Goal: Use online tool/utility: Utilize a website feature to perform a specific function

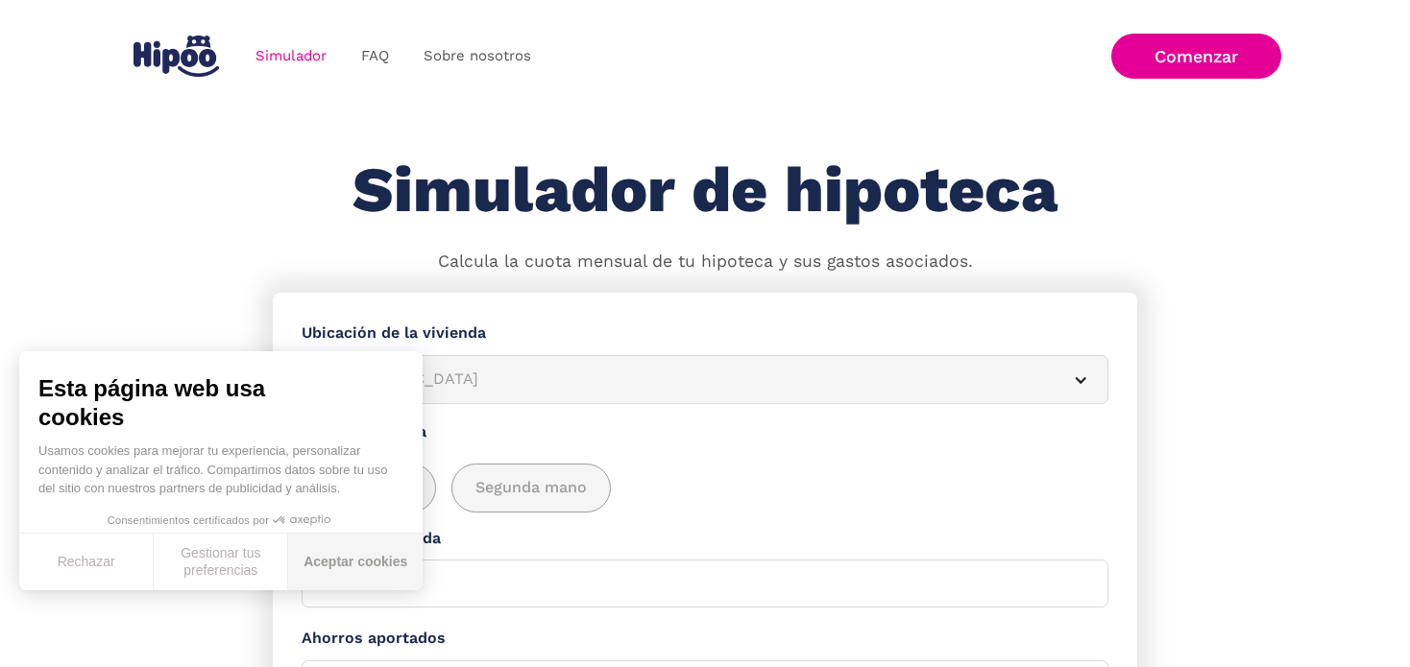
click at [312, 554] on button "Aceptar cookies" at bounding box center [355, 562] width 134 height 57
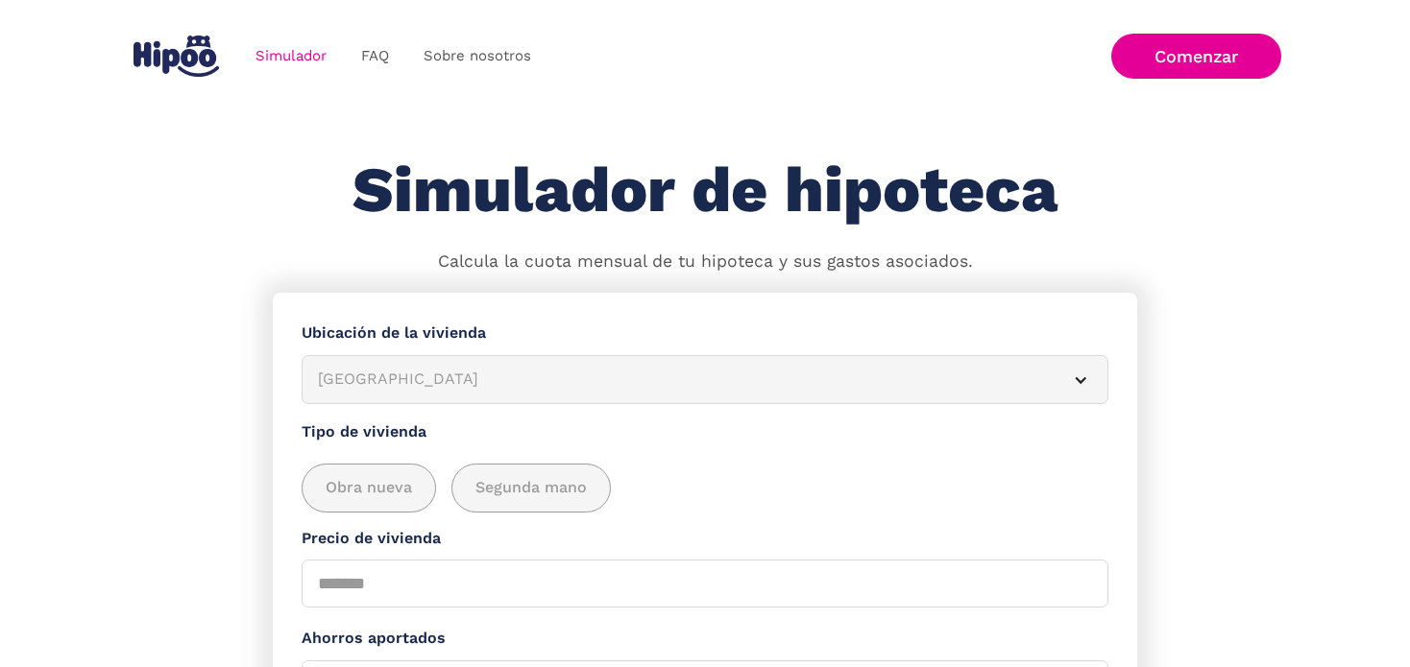
click at [374, 357] on article "[GEOGRAPHIC_DATA]" at bounding box center [704, 379] width 807 height 49
click at [375, 373] on div "[GEOGRAPHIC_DATA]" at bounding box center [682, 380] width 728 height 24
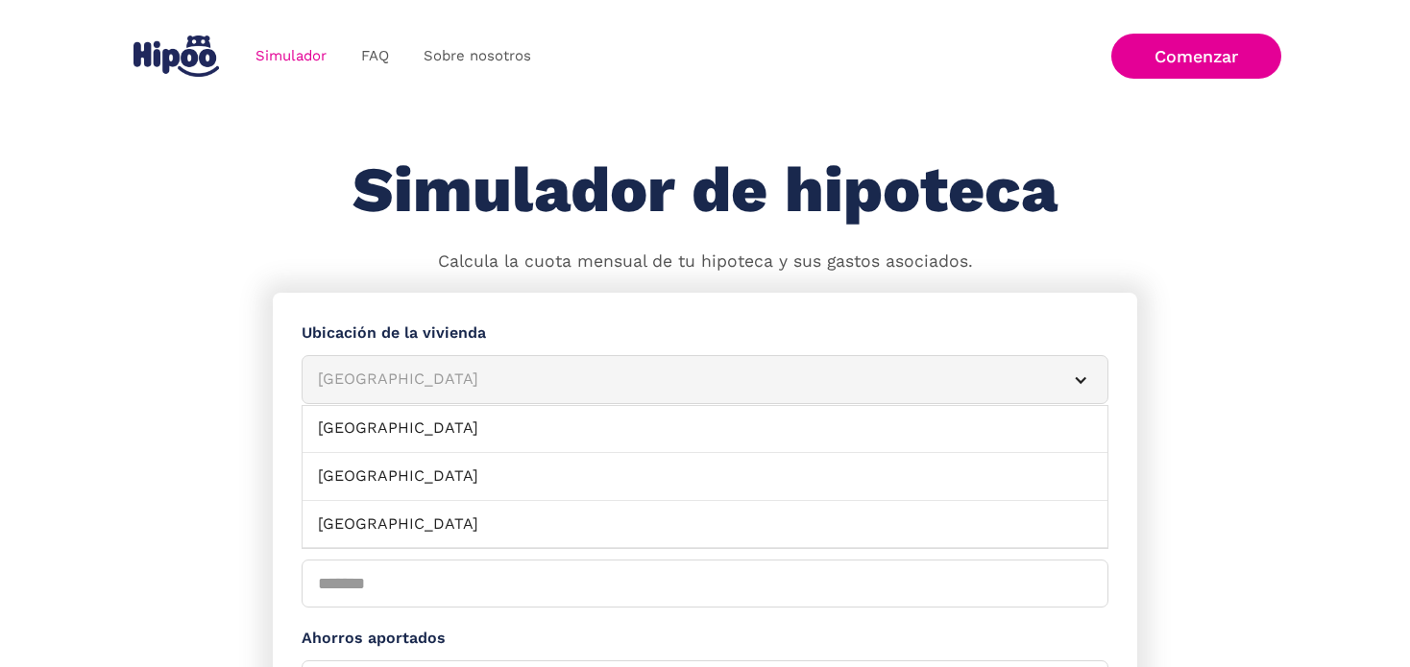
scroll to position [241, 0]
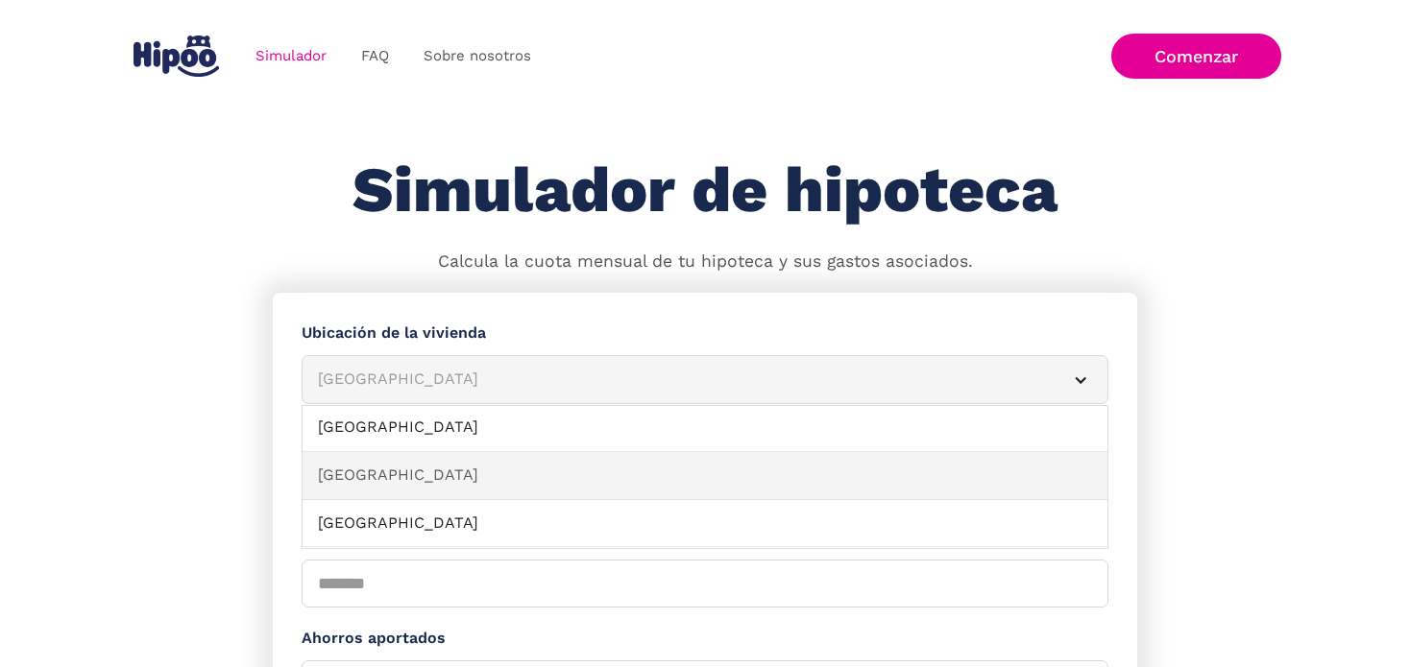
click at [377, 488] on link "[GEOGRAPHIC_DATA]" at bounding box center [704, 476] width 805 height 48
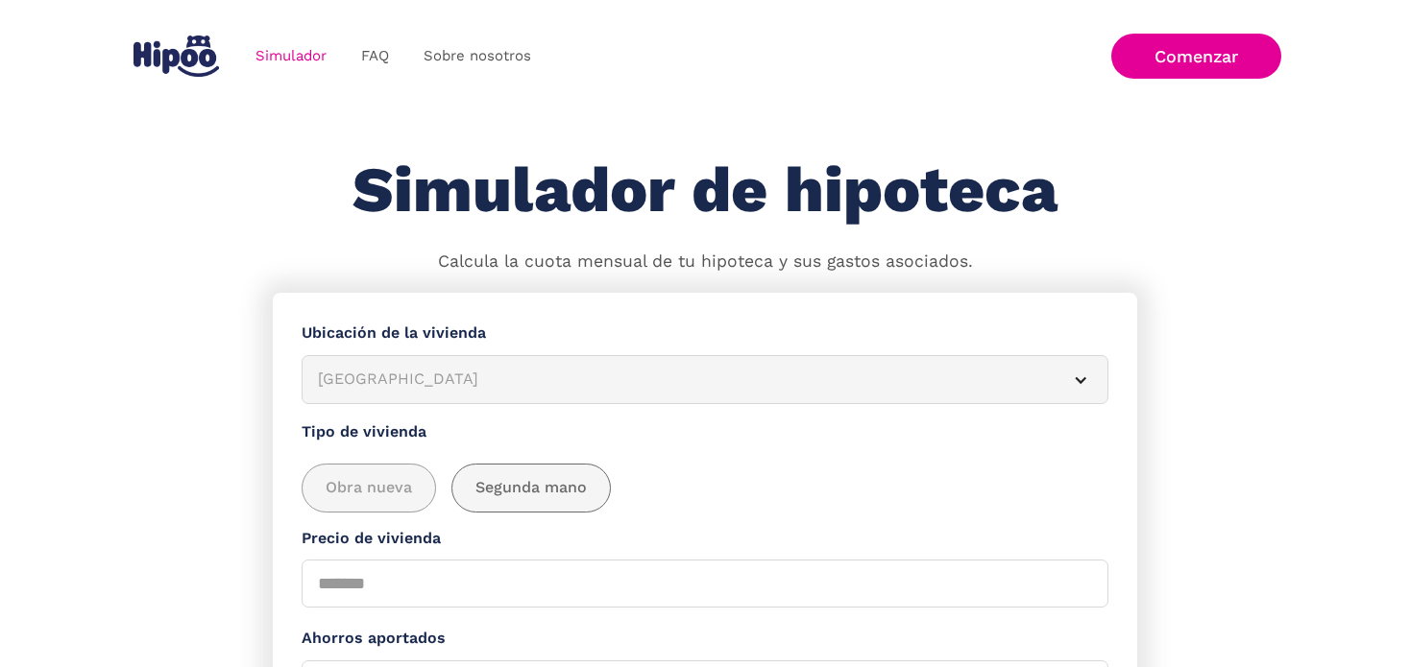
click at [497, 490] on span "Segunda mano" at bounding box center [530, 488] width 111 height 24
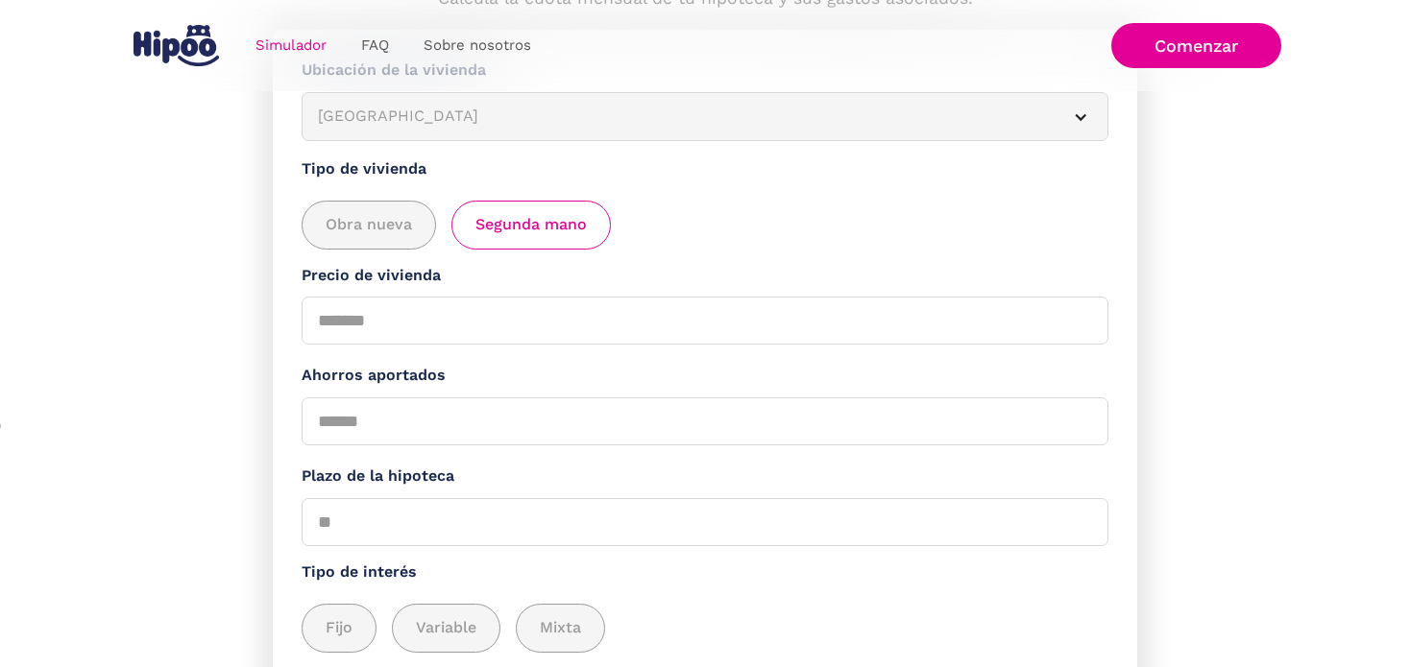
scroll to position [265, 0]
click at [440, 320] on input "Precio de vivienda" at bounding box center [704, 319] width 807 height 48
type input "******"
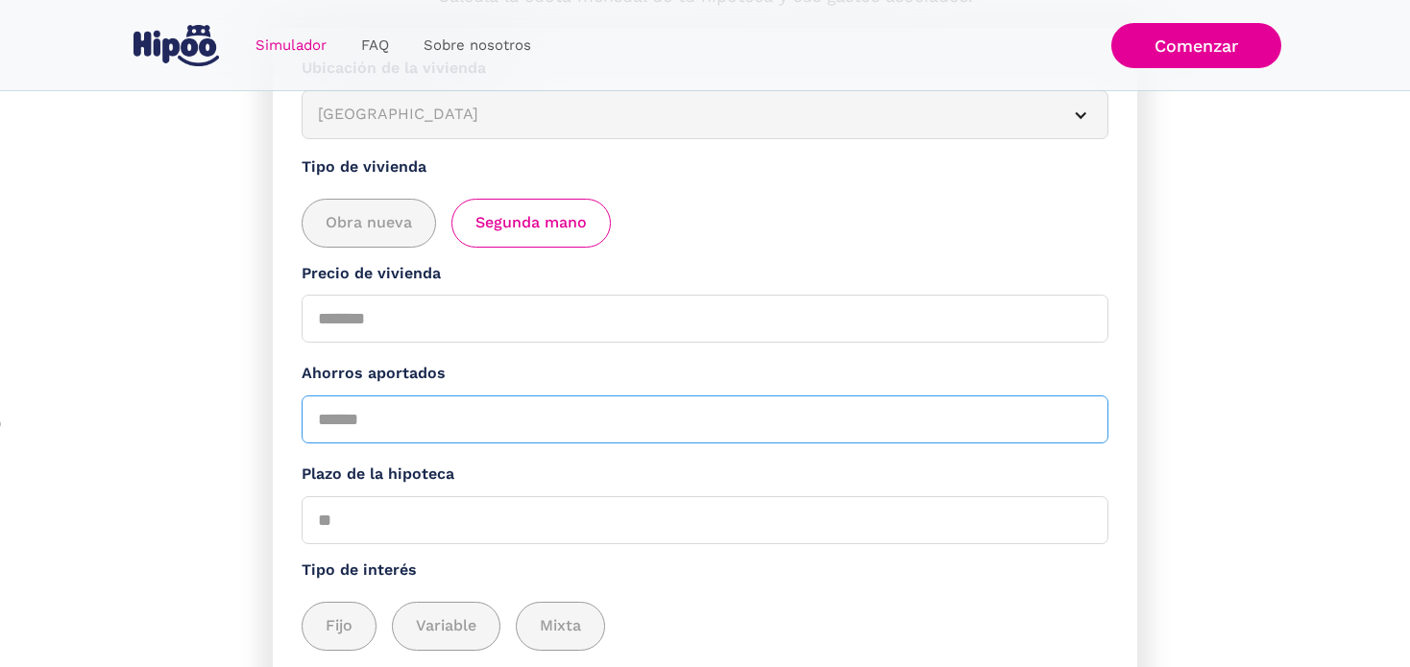
click at [425, 439] on input "Ahorros aportados" at bounding box center [704, 420] width 807 height 48
type input "*"
type input "*****"
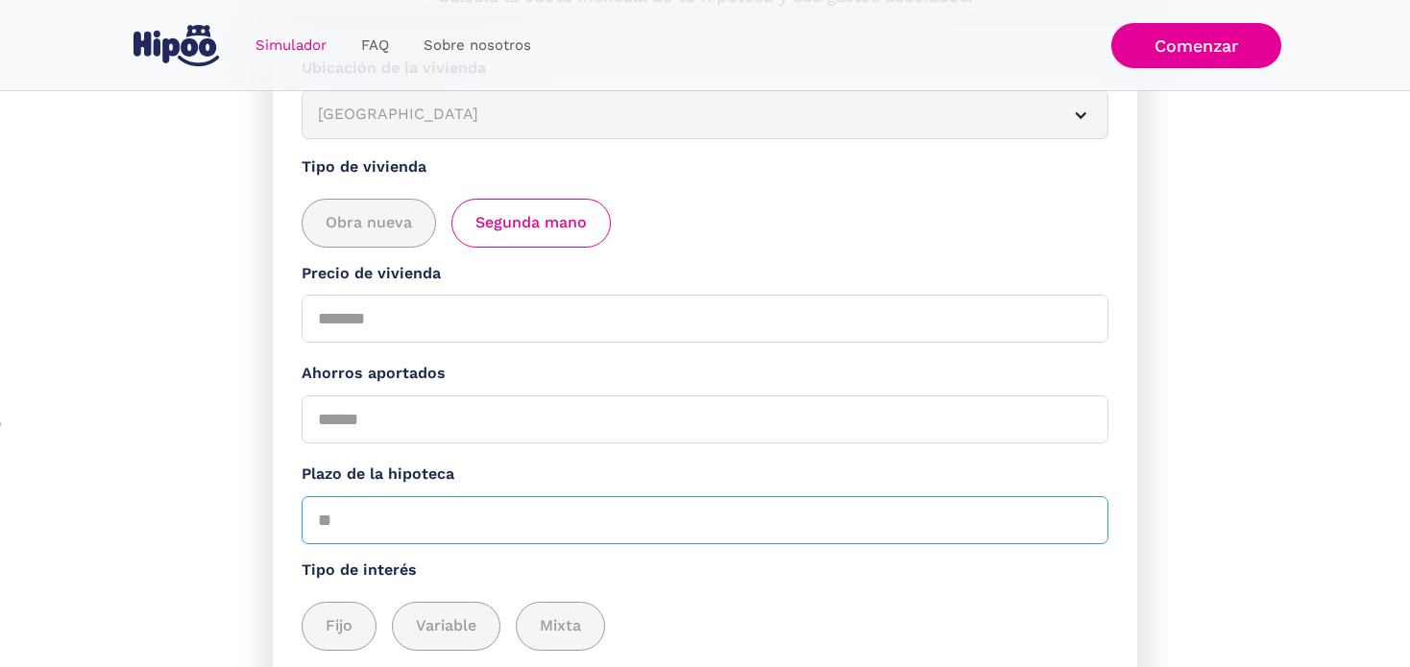
click at [410, 513] on input "Plazo de la hipoteca" at bounding box center [704, 520] width 807 height 48
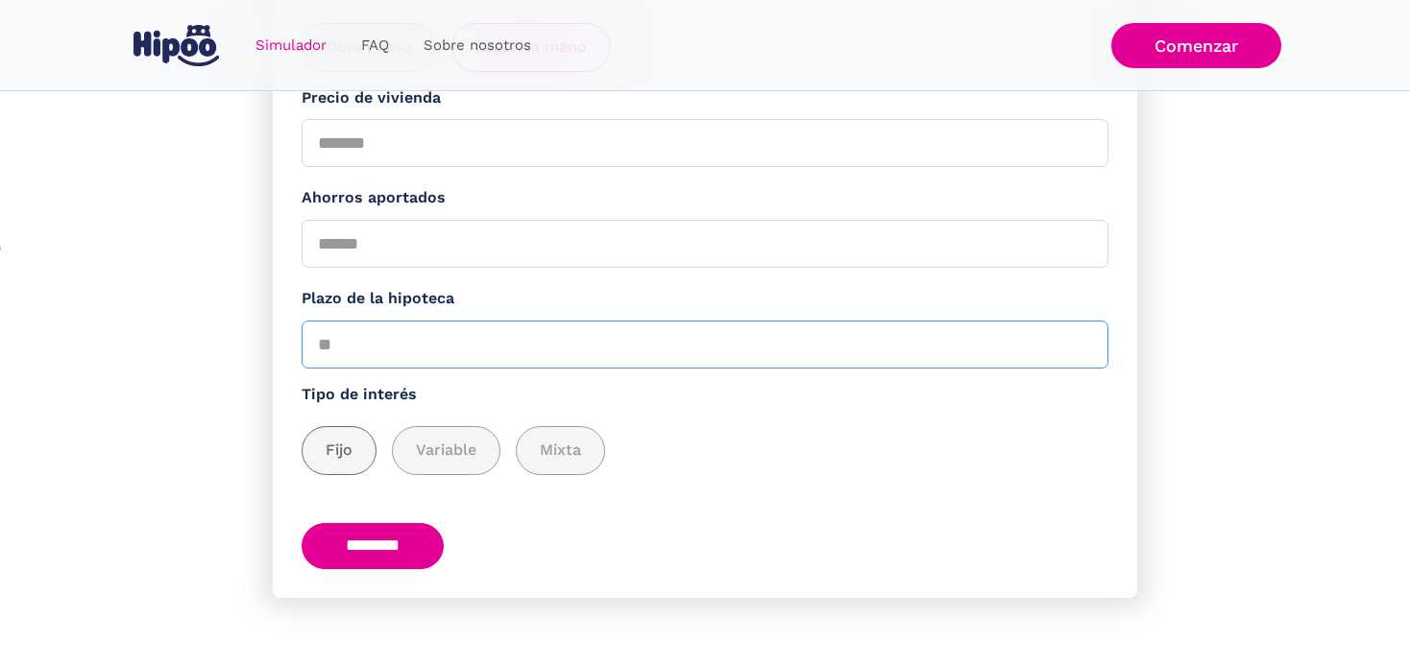
type input "**"
click at [337, 450] on span "Fijo" at bounding box center [339, 451] width 27 height 24
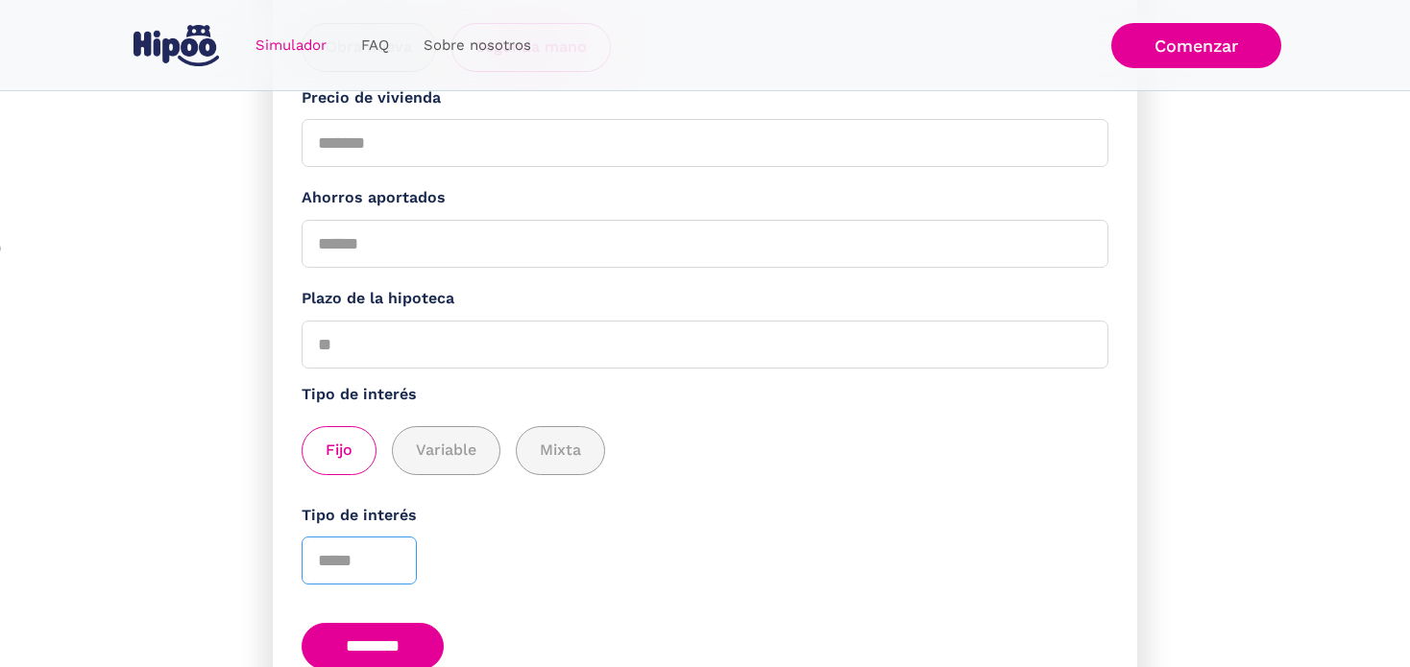
click at [392, 553] on input "*" at bounding box center [358, 561] width 115 height 48
click at [393, 566] on input "*" at bounding box center [358, 561] width 115 height 48
click at [507, 504] on label "Tipo de interés" at bounding box center [704, 516] width 807 height 24
click at [417, 537] on input "*" at bounding box center [358, 561] width 115 height 48
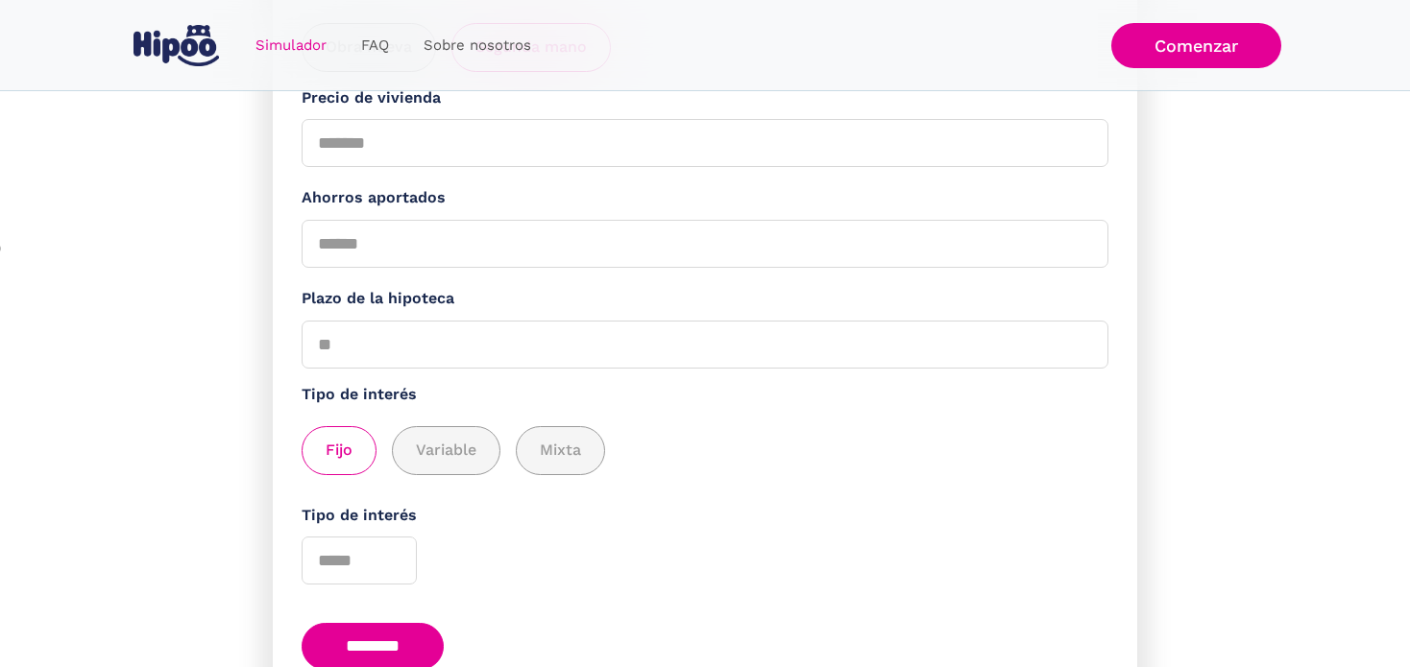
click at [466, 422] on div "Fijo Variable Mixta" at bounding box center [704, 441] width 807 height 68
click at [452, 446] on span "Variable" at bounding box center [446, 451] width 60 height 24
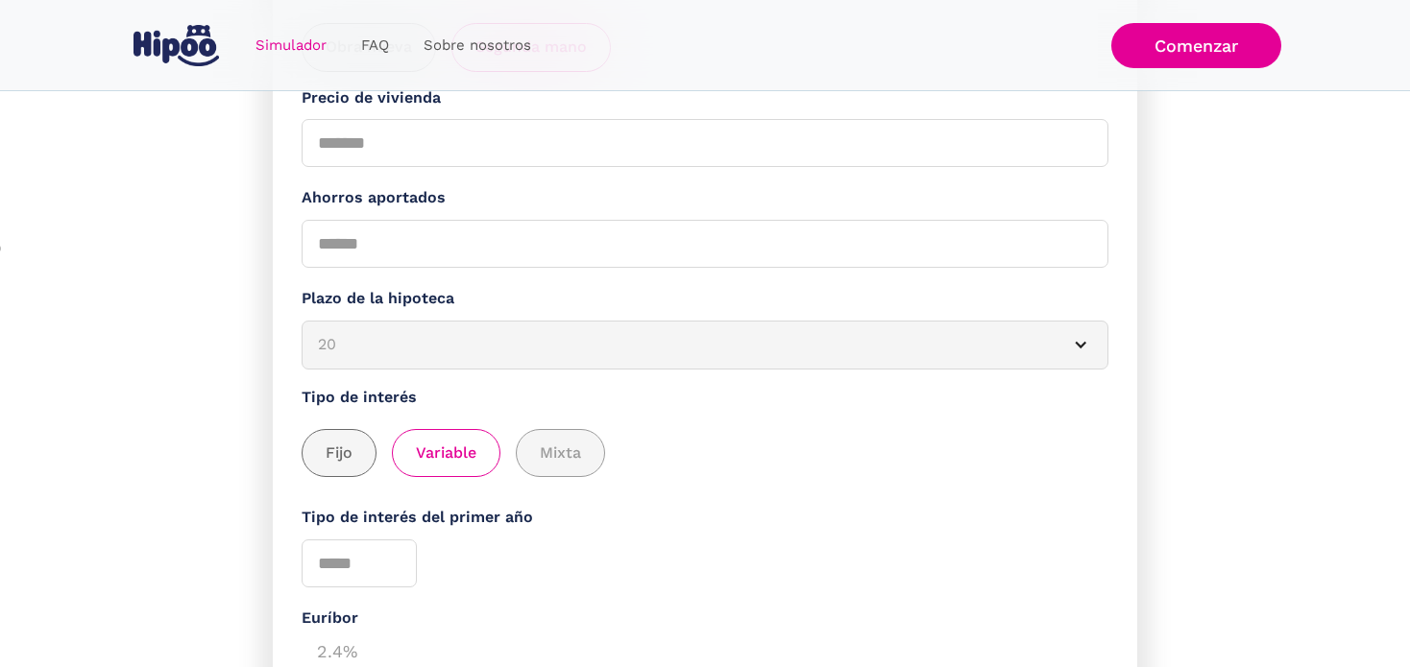
click at [342, 461] on span "Fijo" at bounding box center [339, 454] width 27 height 24
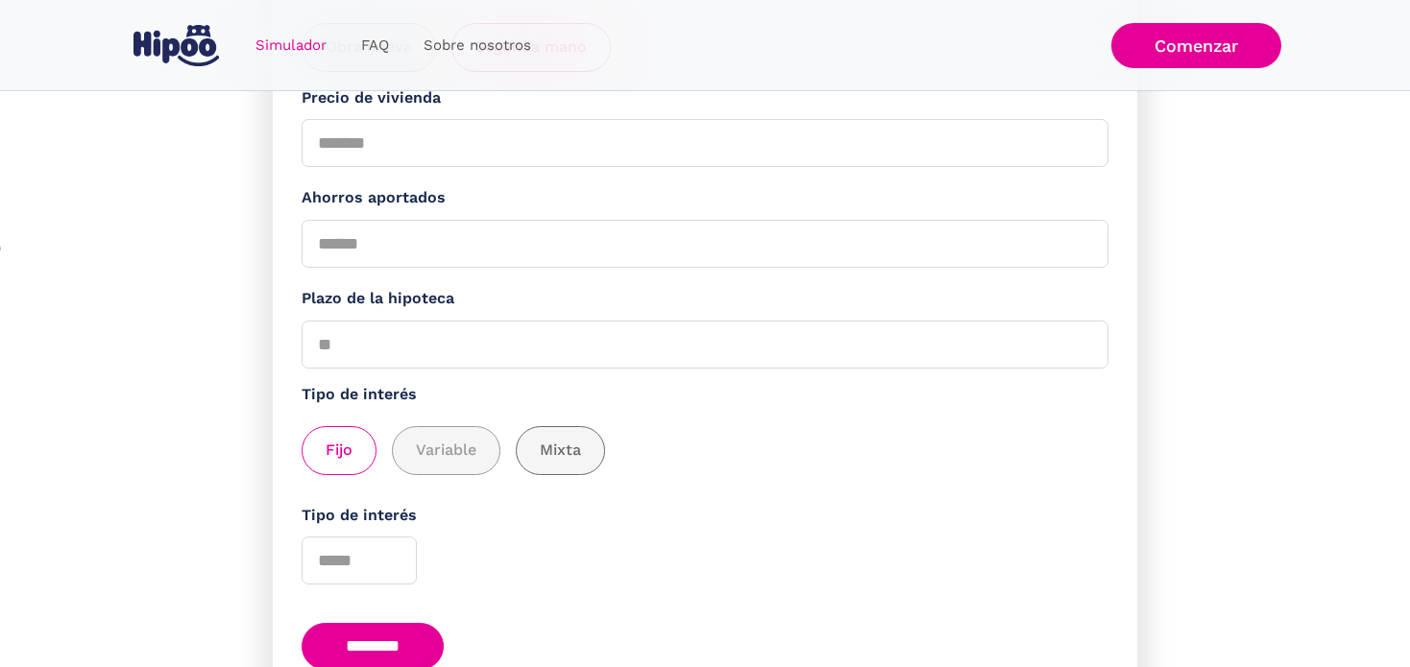
click at [540, 452] on span "Mixta" at bounding box center [560, 451] width 41 height 24
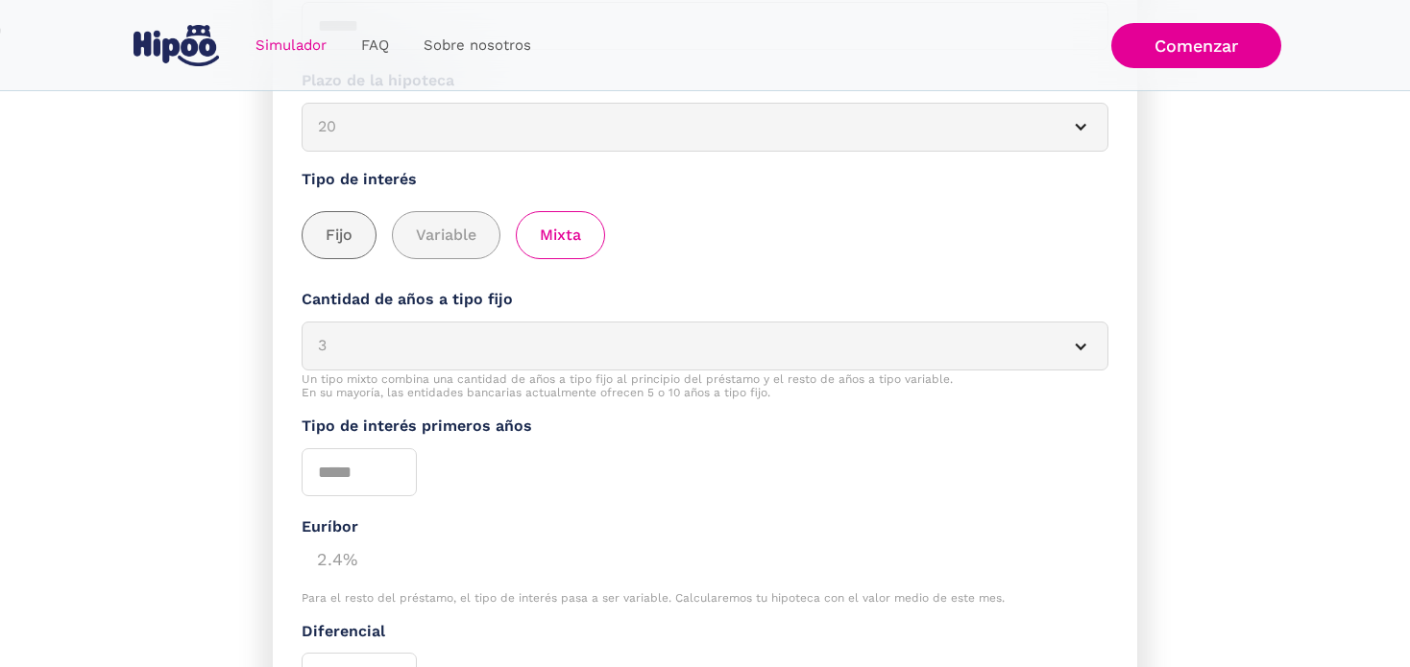
click at [334, 241] on span "Fijo" at bounding box center [339, 236] width 27 height 24
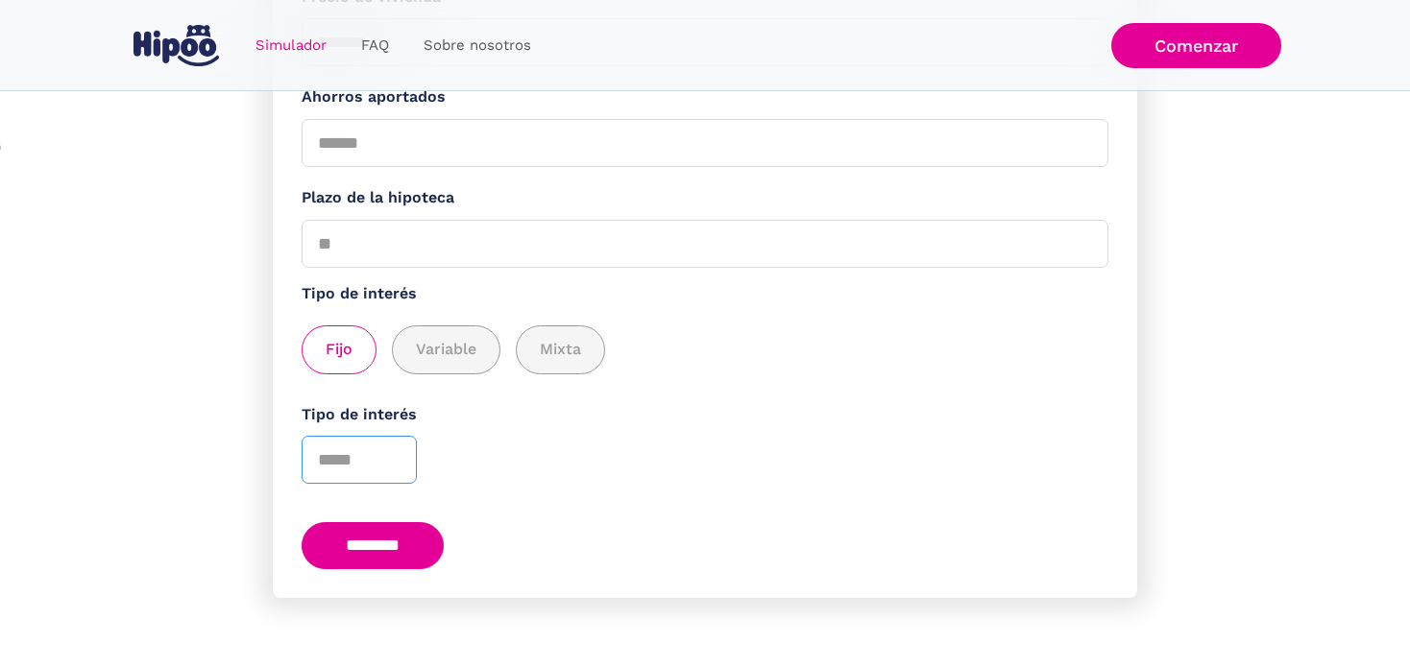
drag, startPoint x: 355, startPoint y: 453, endPoint x: 285, endPoint y: 449, distance: 70.2
click at [285, 449] on form "**********" at bounding box center [705, 174] width 864 height 847
type input "*"
click at [363, 545] on input "********" at bounding box center [372, 545] width 142 height 47
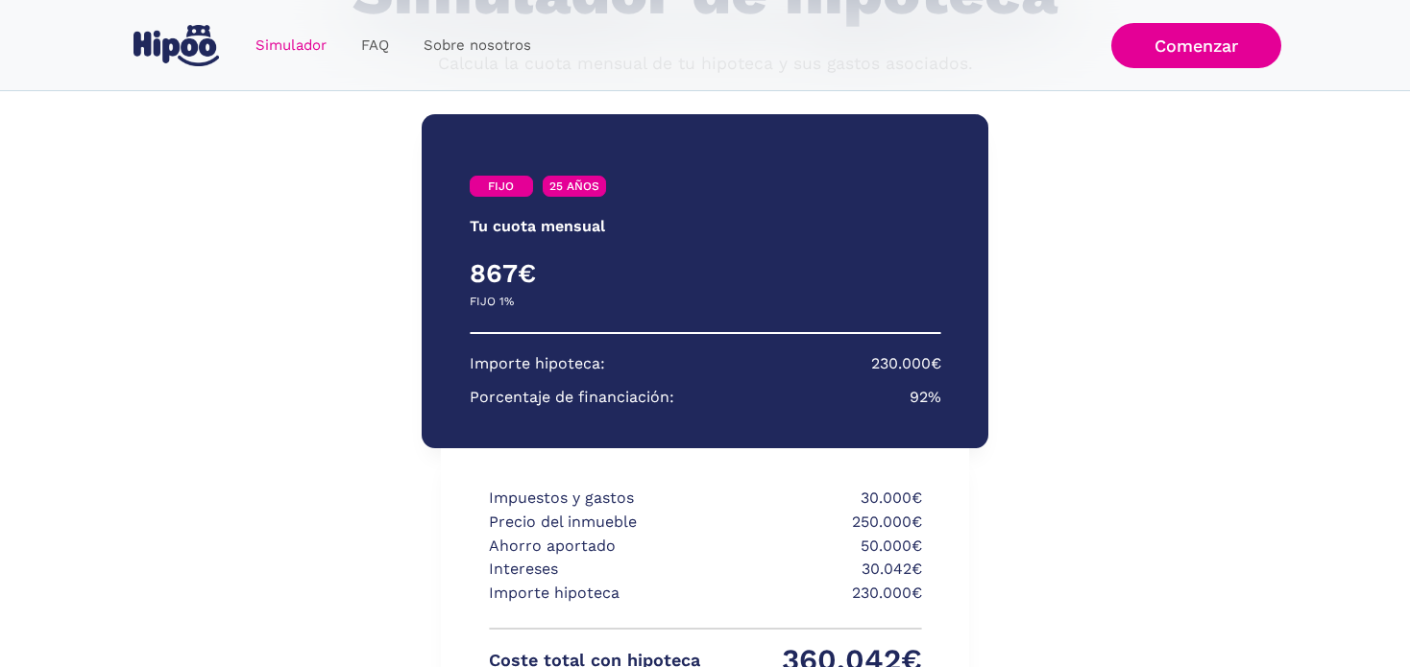
scroll to position [467, 0]
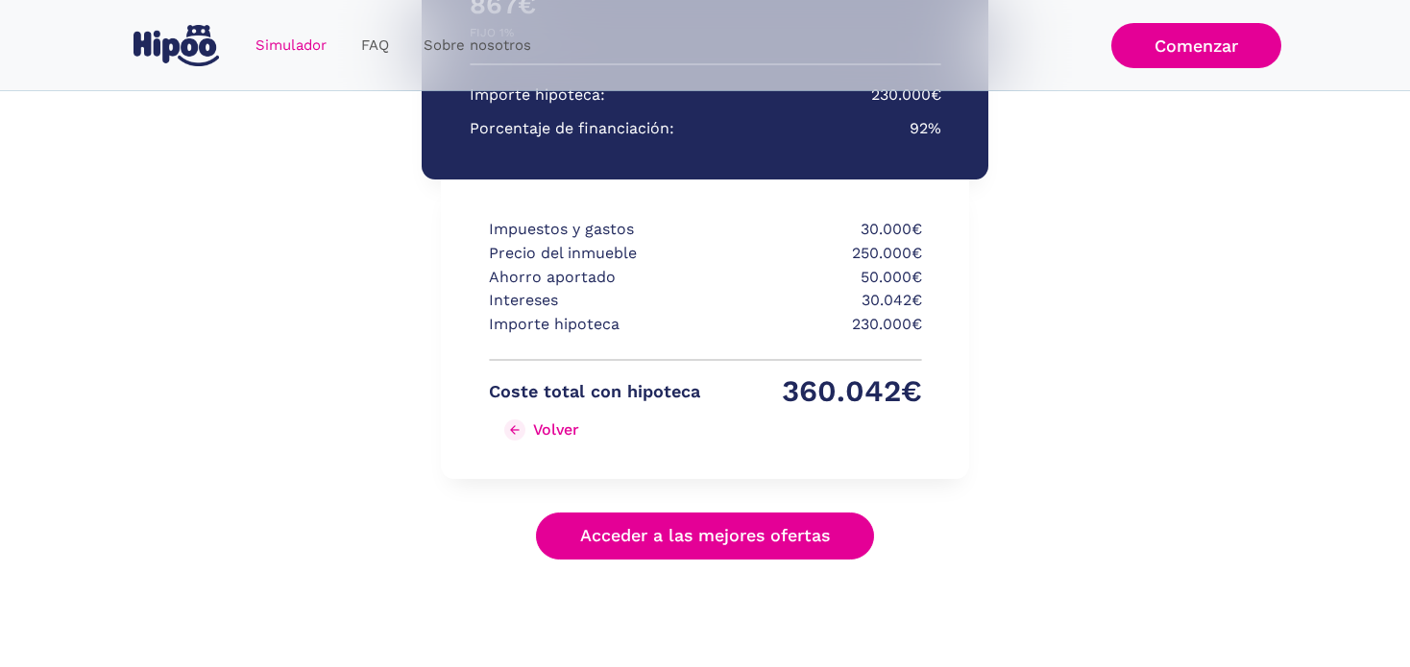
click at [516, 426] on img "Simulador Form success" at bounding box center [513, 428] width 13 height 13
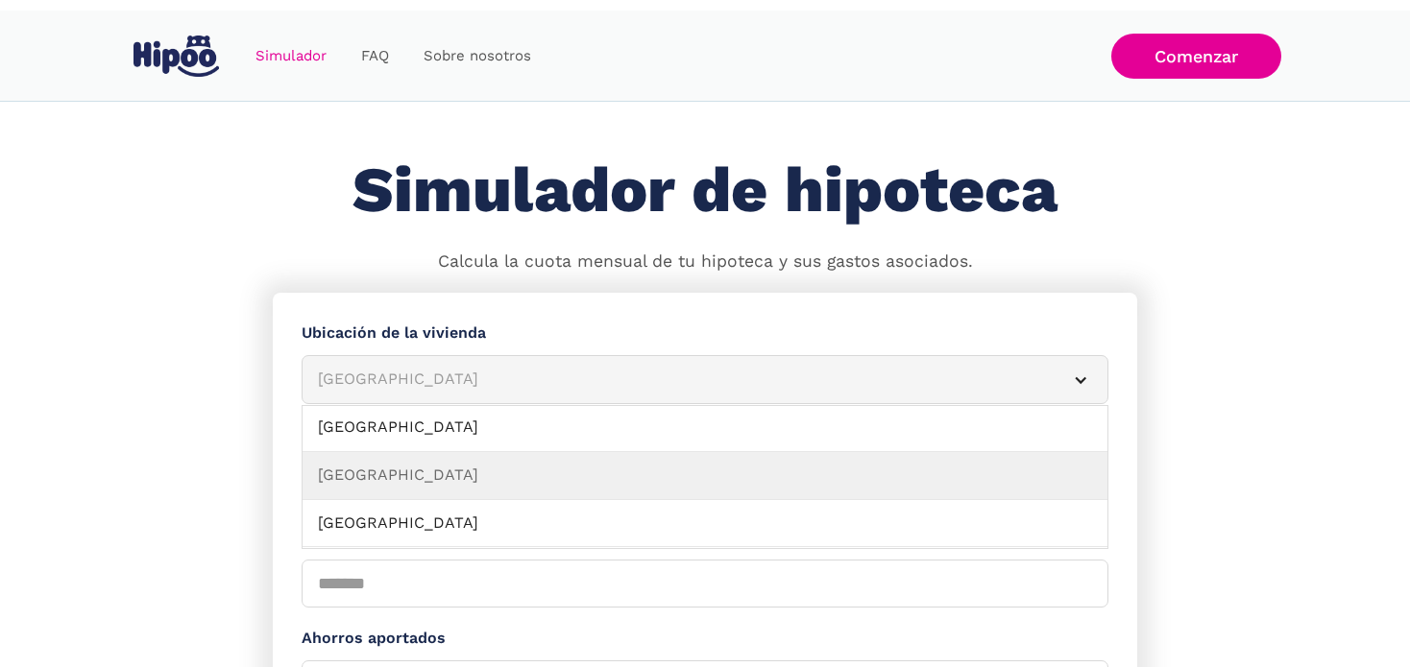
scroll to position [453, 0]
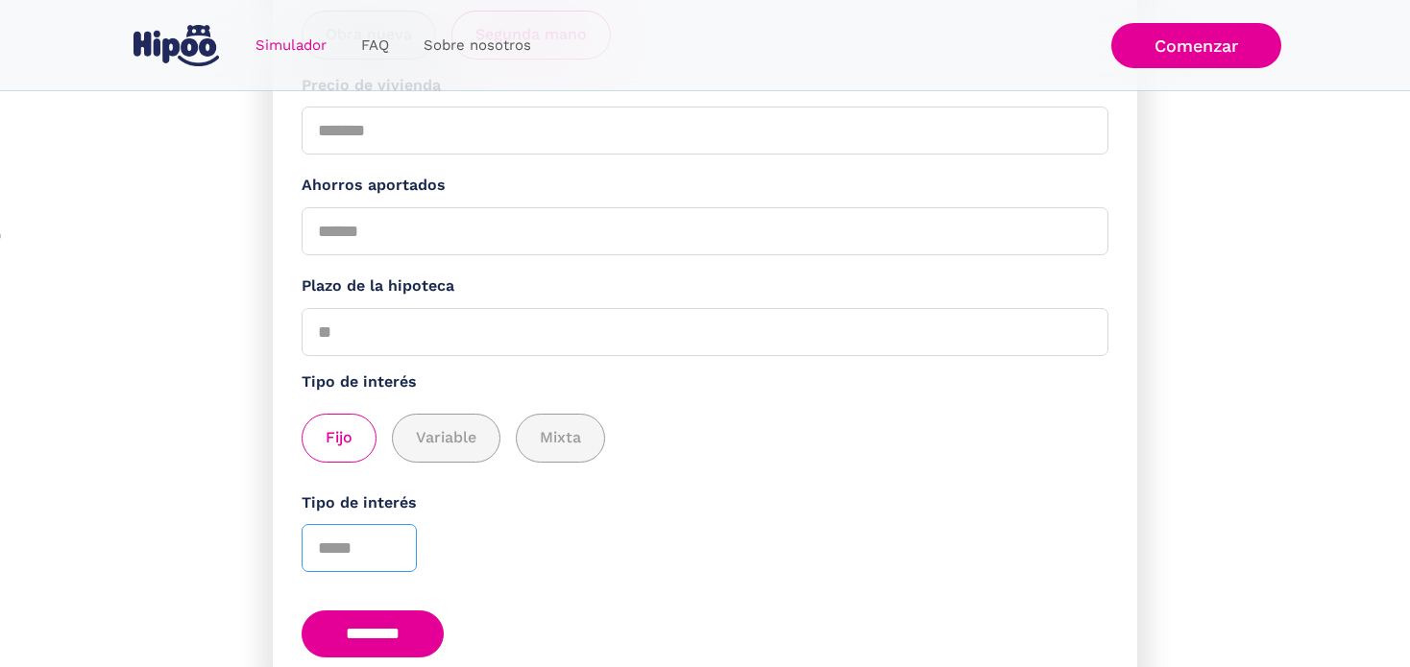
click at [336, 539] on input "*" at bounding box center [358, 548] width 115 height 48
type input "*"
click at [351, 624] on input "********" at bounding box center [372, 634] width 142 height 47
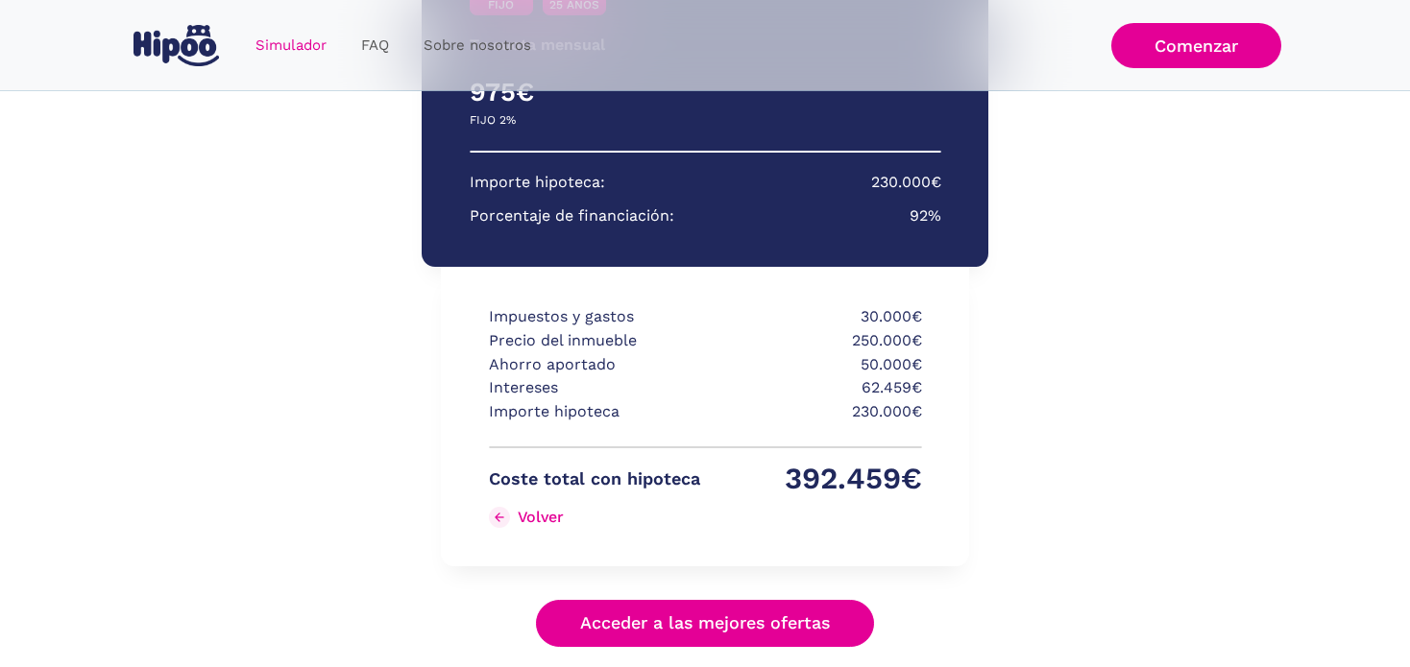
scroll to position [312, 0]
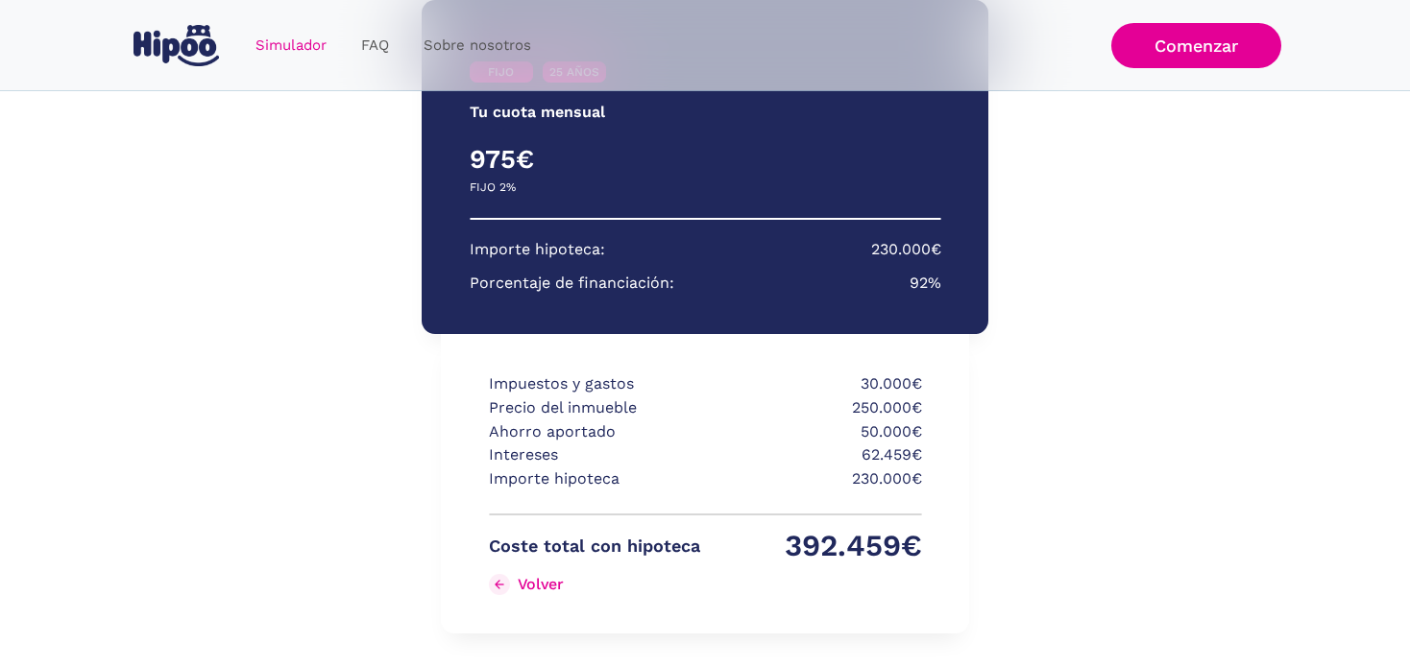
scroll to position [453, 0]
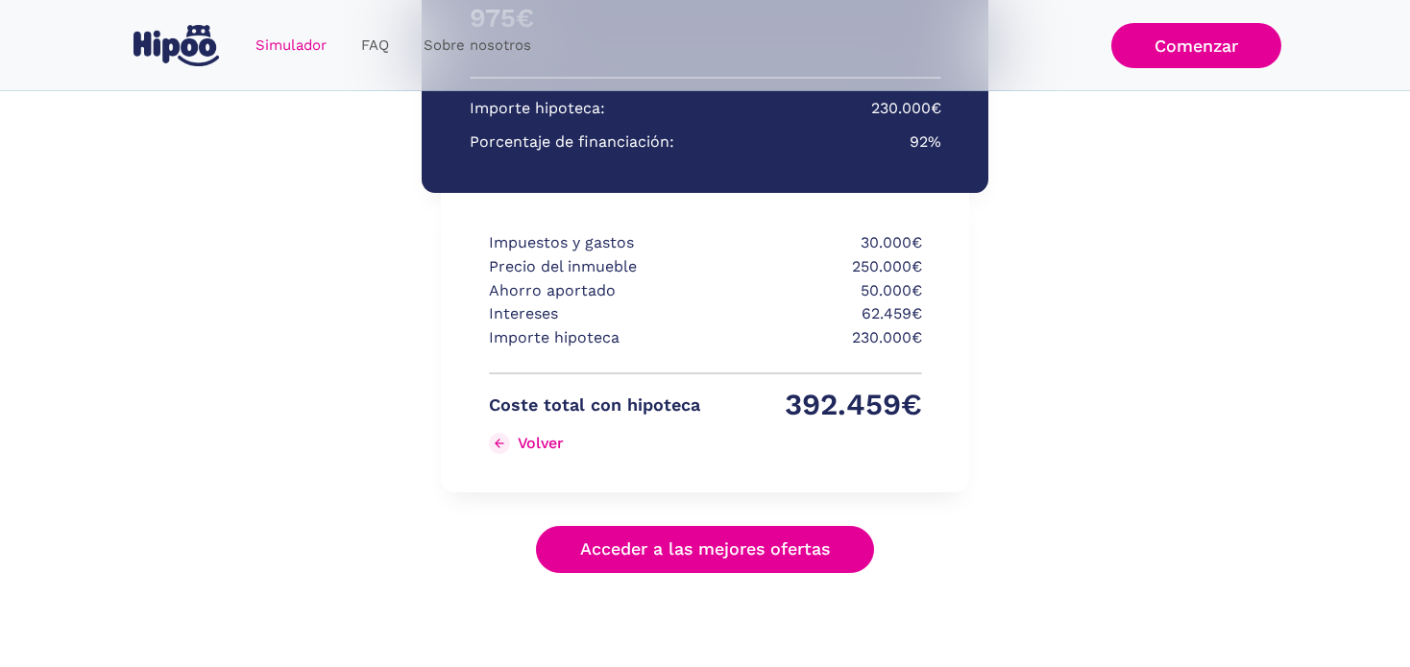
scroll to position [467, 0]
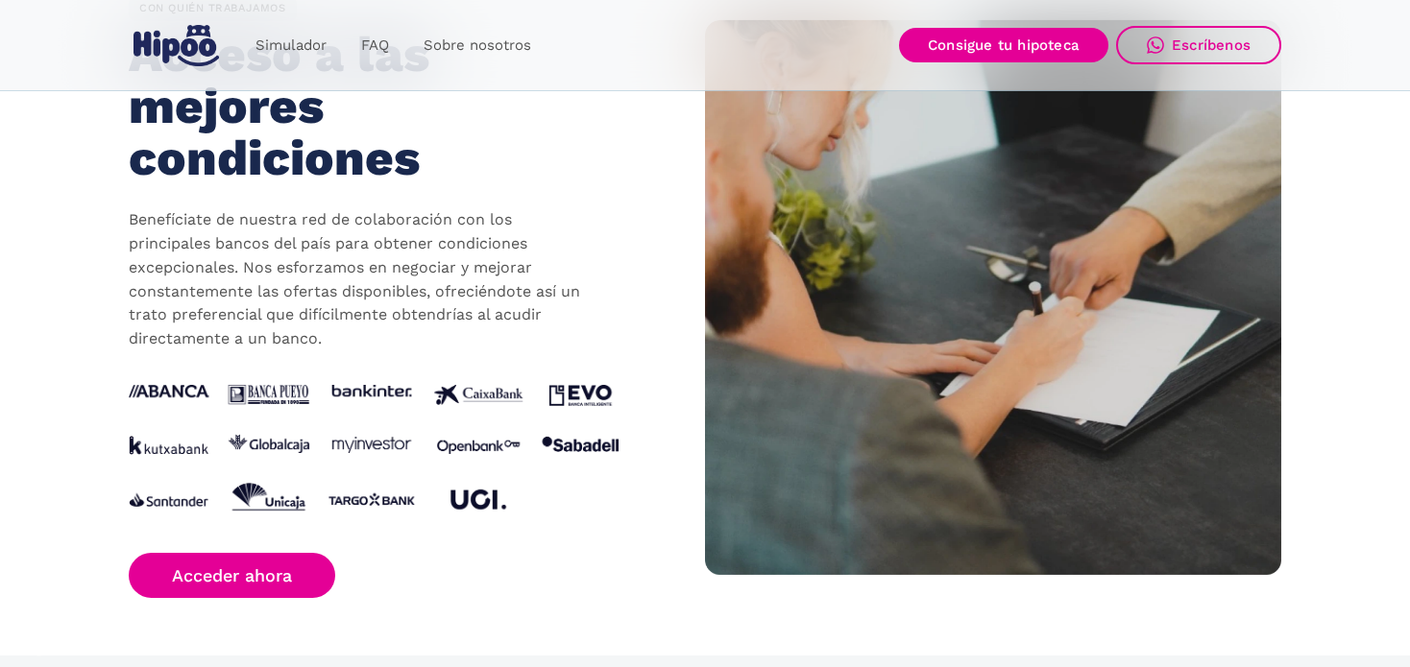
scroll to position [1855, 0]
